Goal: Share content

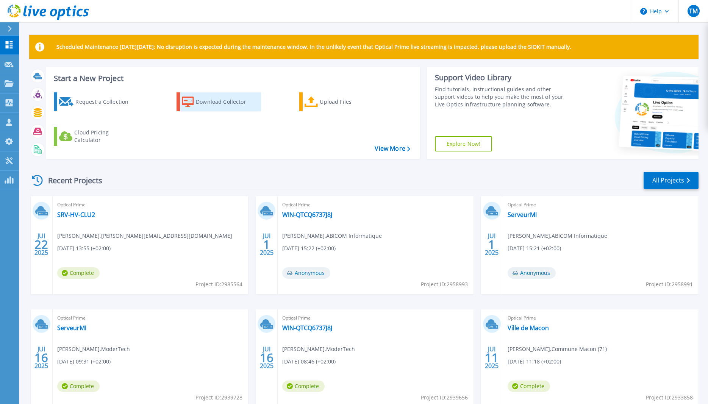
click at [220, 103] on div "Download Collector" at bounding box center [226, 101] width 61 height 15
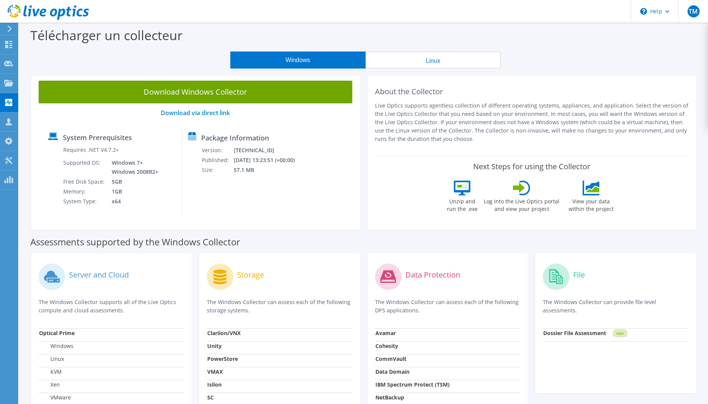
click at [9, 29] on icon at bounding box center [10, 28] width 6 height 7
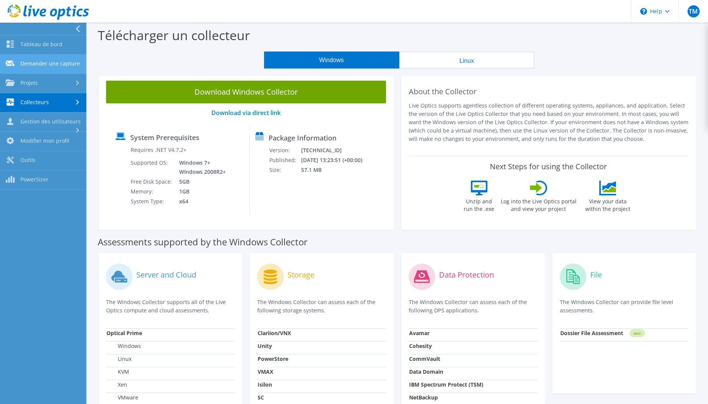
click at [63, 62] on link "Demander une capture" at bounding box center [43, 64] width 86 height 19
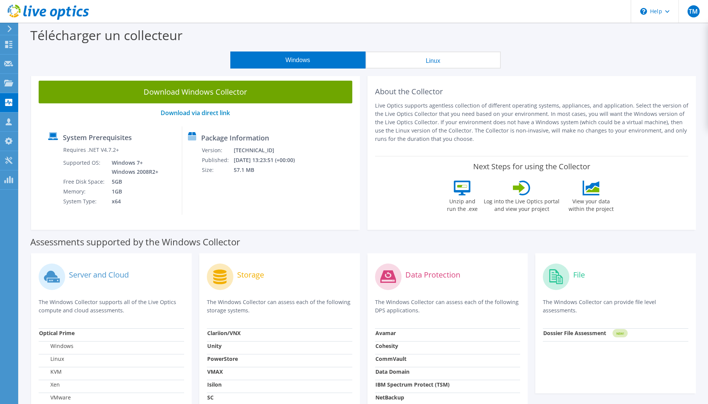
click at [6, 28] on div at bounding box center [8, 28] width 8 height 7
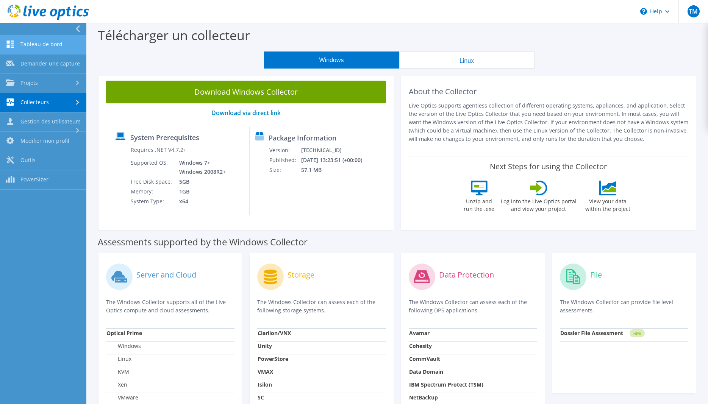
click at [41, 44] on link "Tableau de bord" at bounding box center [43, 44] width 86 height 19
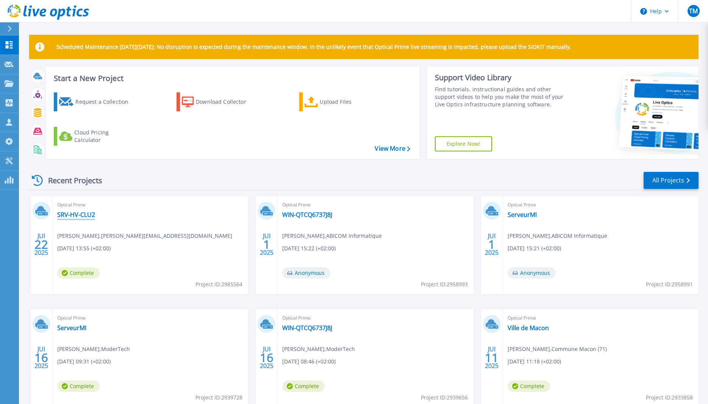
click at [87, 216] on link "SRV-HV-CLU2" at bounding box center [76, 215] width 38 height 8
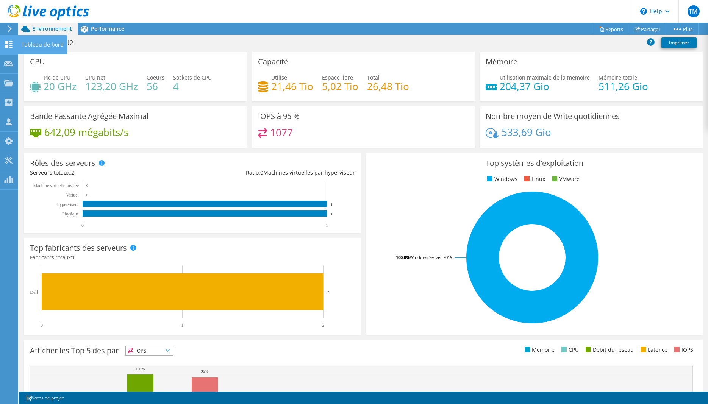
click at [12, 46] on use at bounding box center [8, 44] width 7 height 7
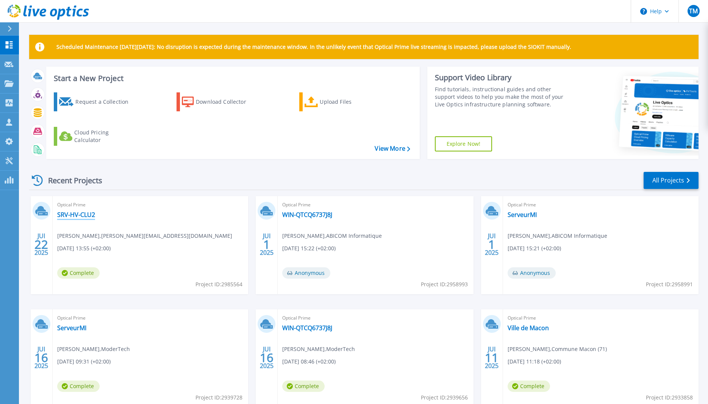
click at [72, 214] on link "SRV-HV-CLU2" at bounding box center [76, 215] width 38 height 8
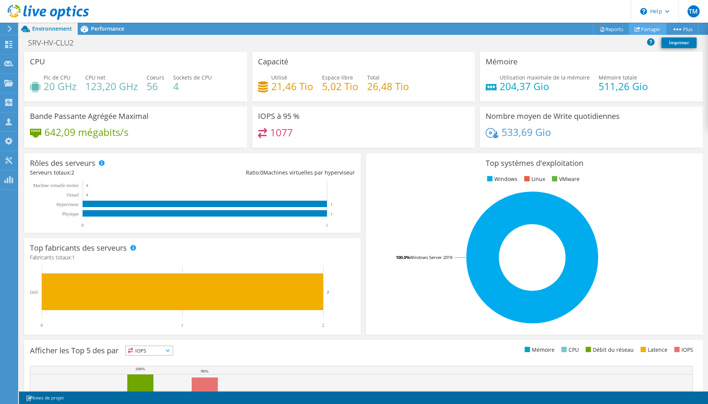
click at [647, 30] on link "Partager" at bounding box center [646, 29] width 37 height 12
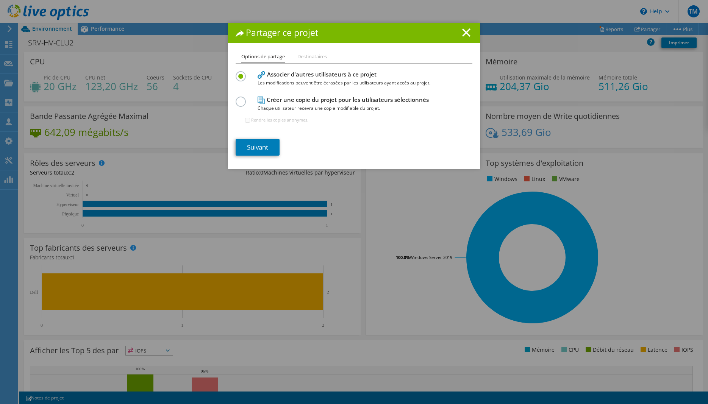
click at [463, 37] on h1 "Partager ce projet" at bounding box center [353, 32] width 237 height 9
click at [463, 32] on icon at bounding box center [466, 32] width 8 height 8
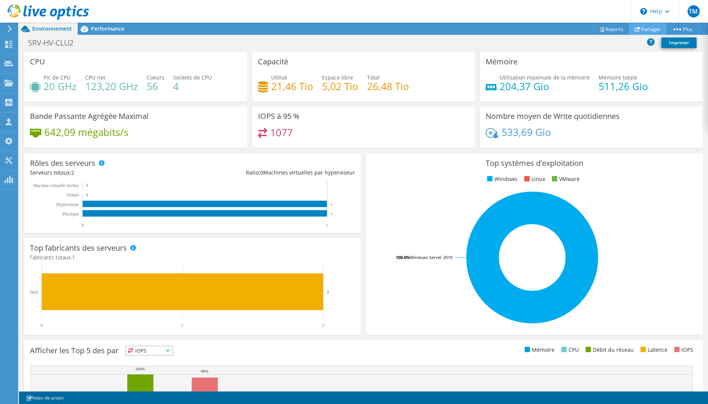
click at [647, 30] on link "Partager" at bounding box center [646, 29] width 37 height 12
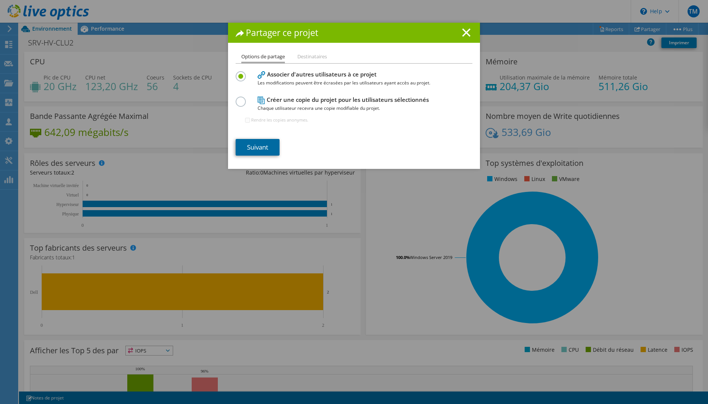
click at [262, 149] on link "Suivant" at bounding box center [257, 147] width 44 height 17
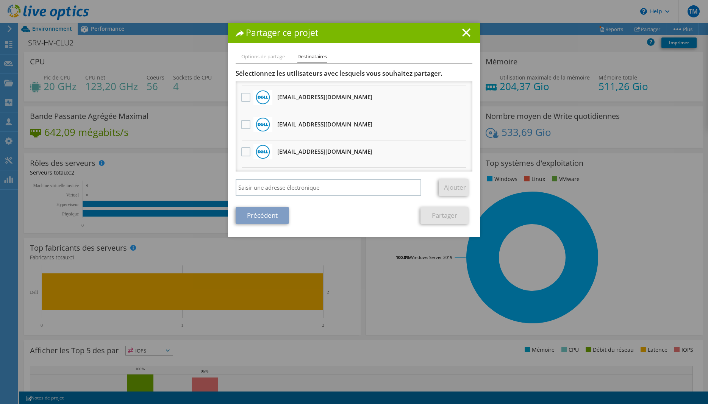
scroll to position [141, 0]
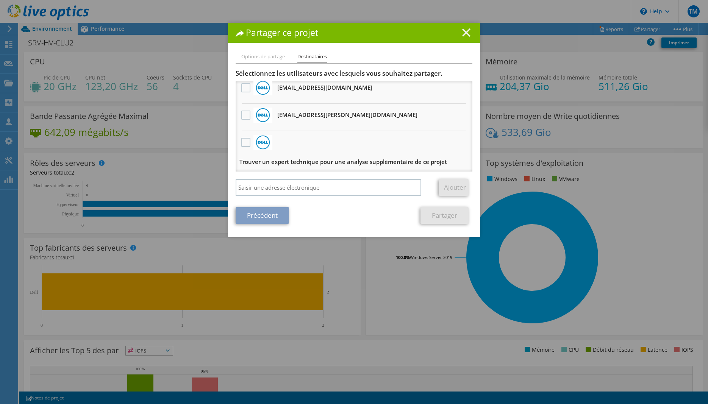
click at [466, 34] on icon at bounding box center [466, 32] width 8 height 8
